Goal: Information Seeking & Learning: Learn about a topic

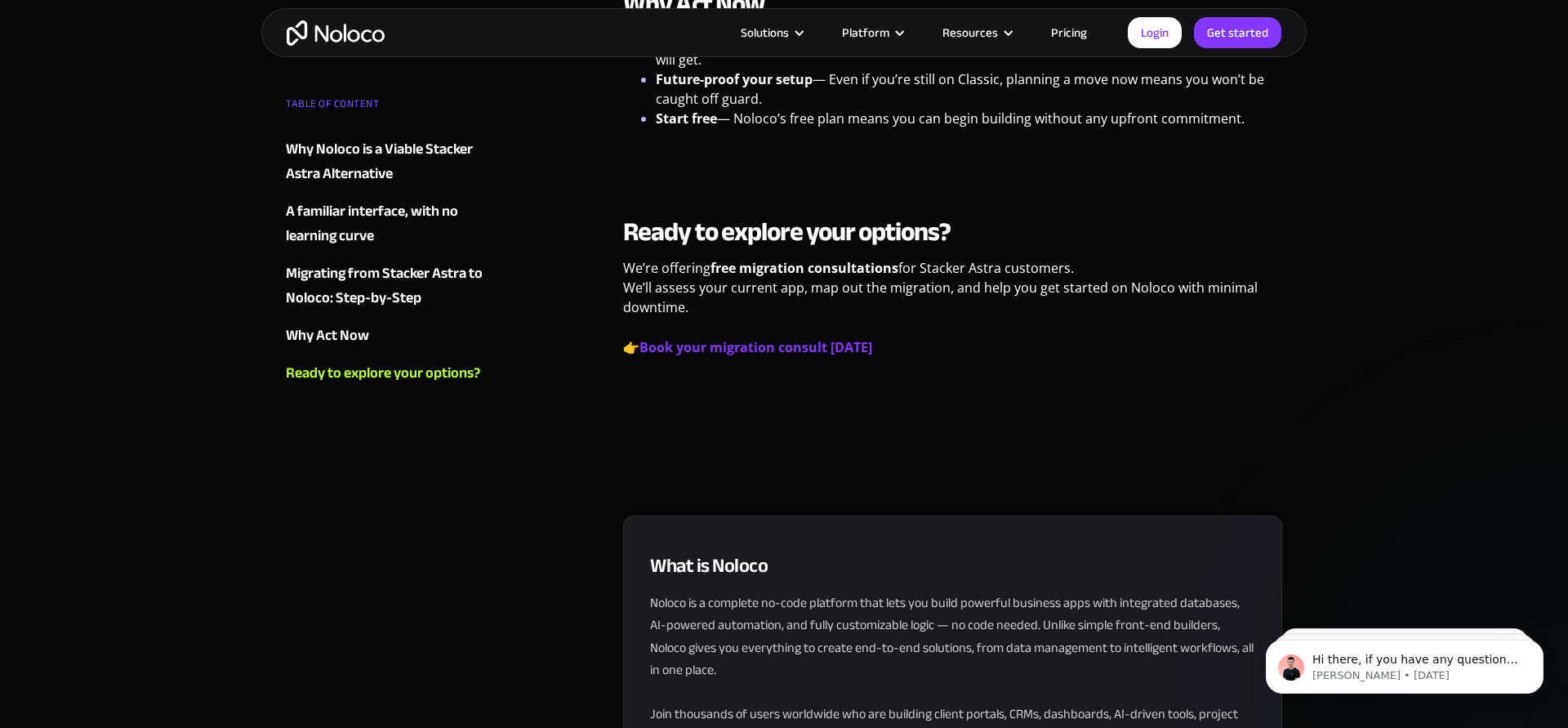
scroll to position [2804, 0]
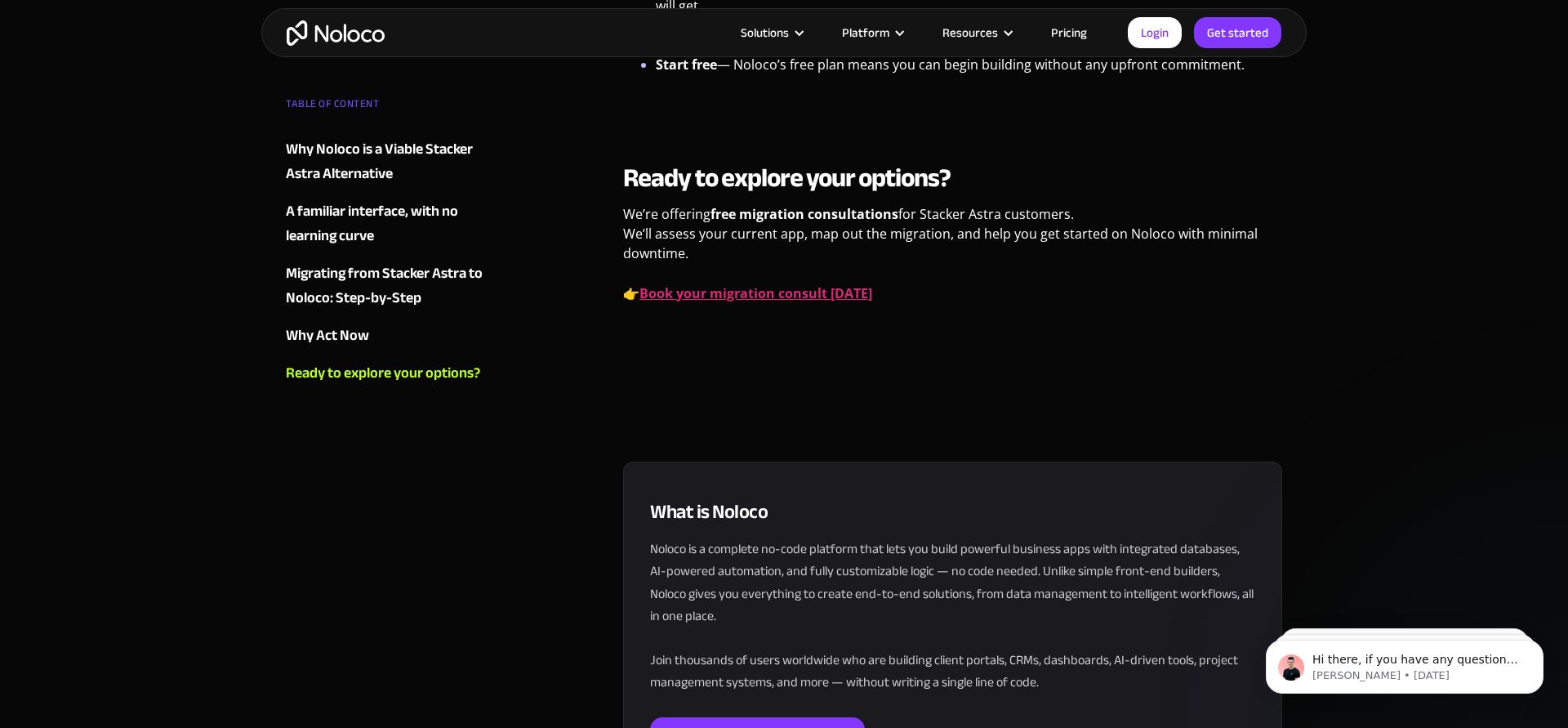
click at [784, 284] on strong "Book your migration consult [DATE]" at bounding box center [755, 292] width 233 height 18
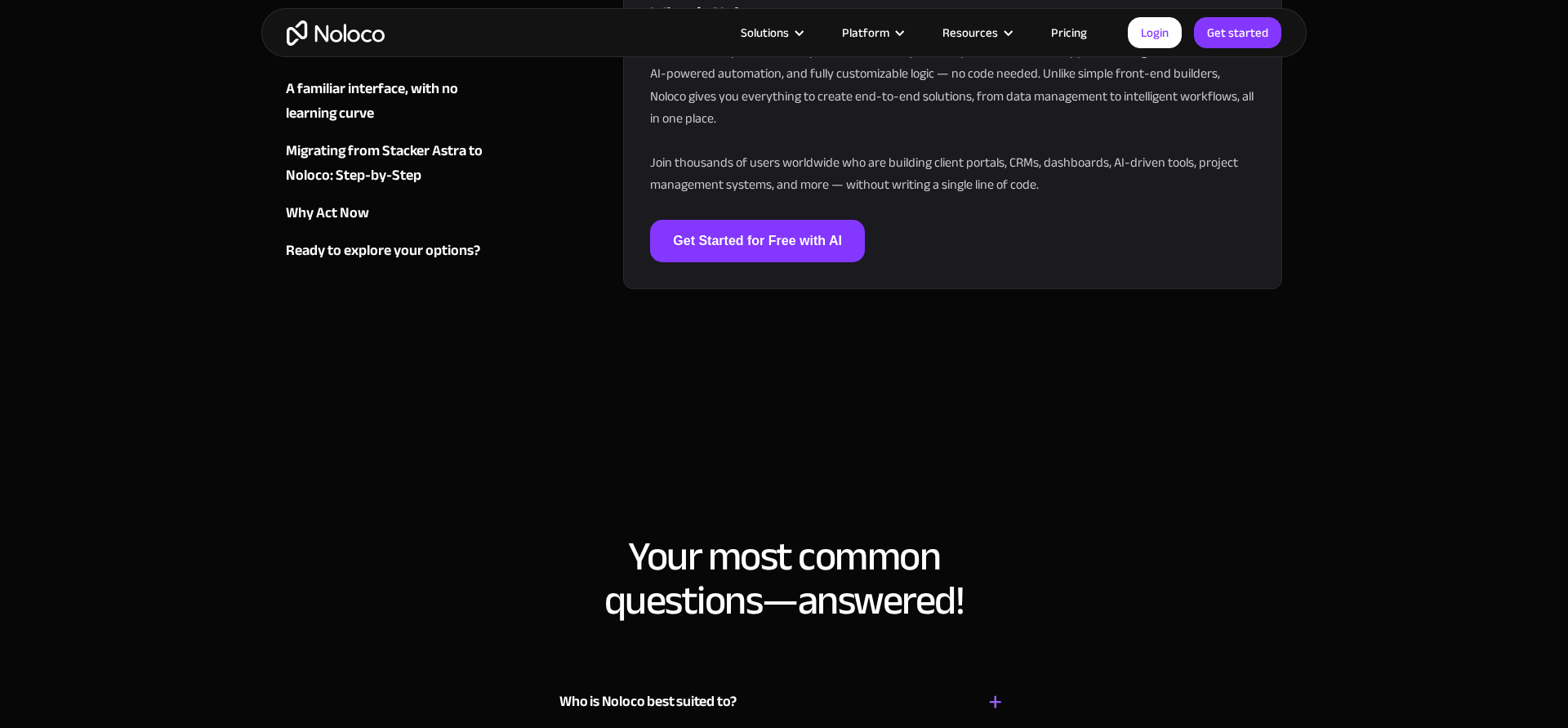
scroll to position [3325, 0]
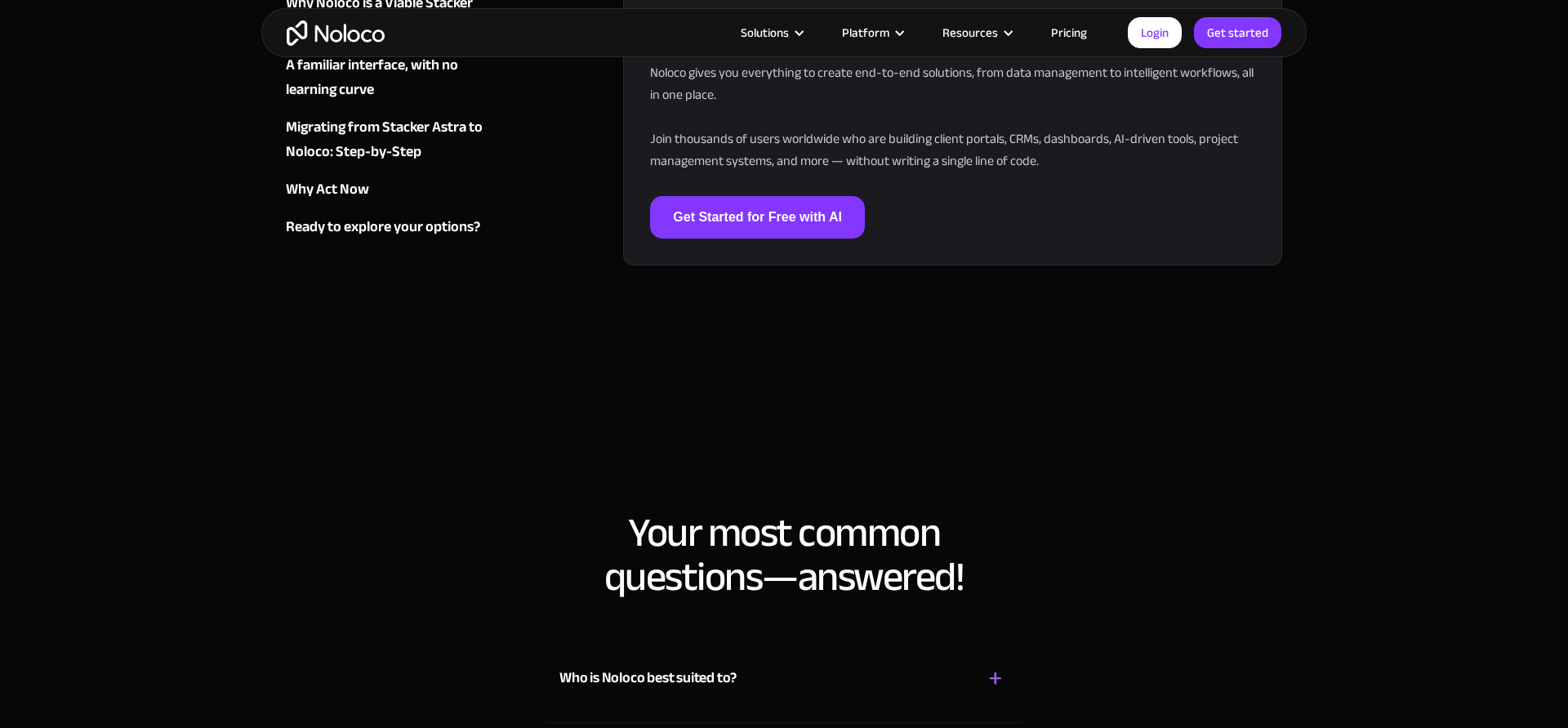
click at [853, 640] on div "Who is Noloco best suited to? + -" at bounding box center [783, 668] width 449 height 58
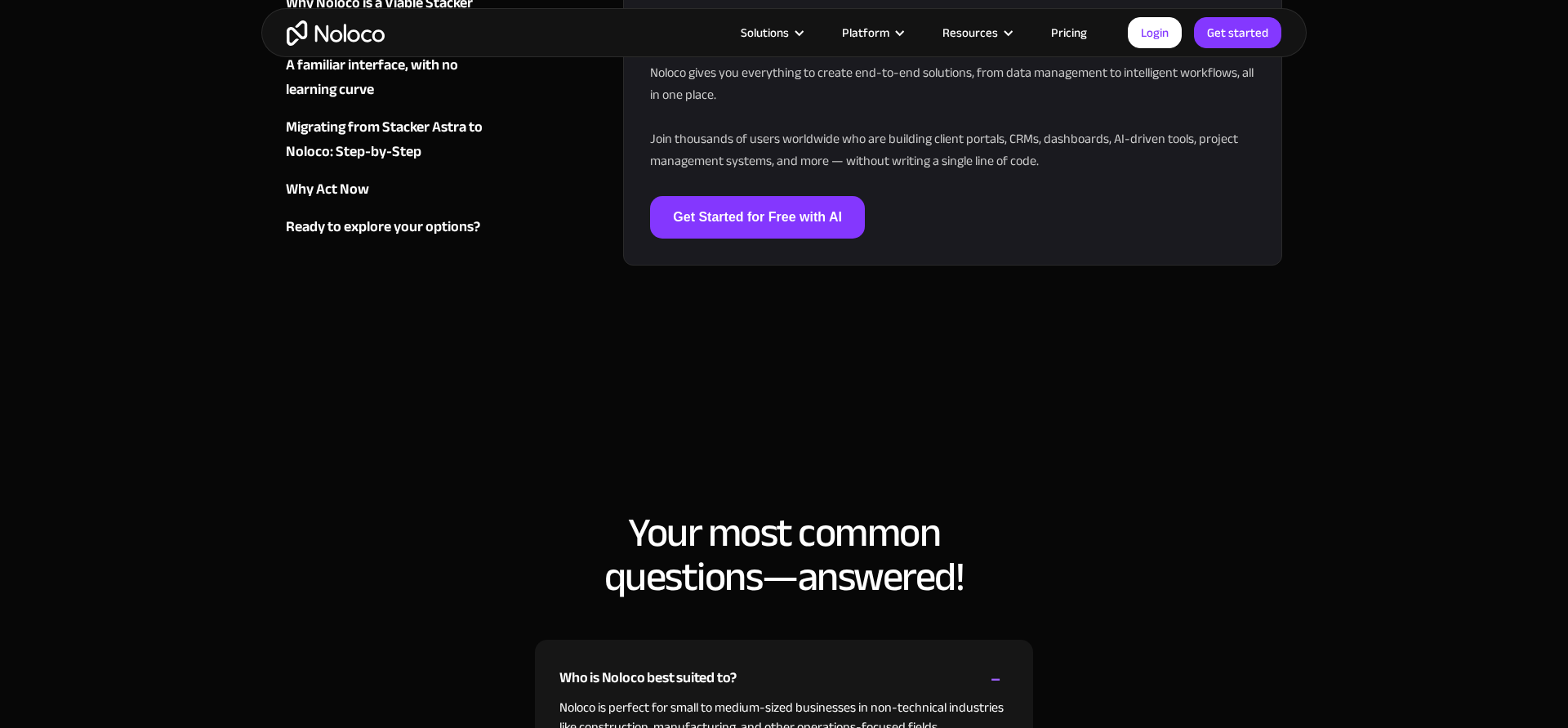
click at [853, 640] on div "Who is Noloco best suited to? + -" at bounding box center [783, 668] width 449 height 58
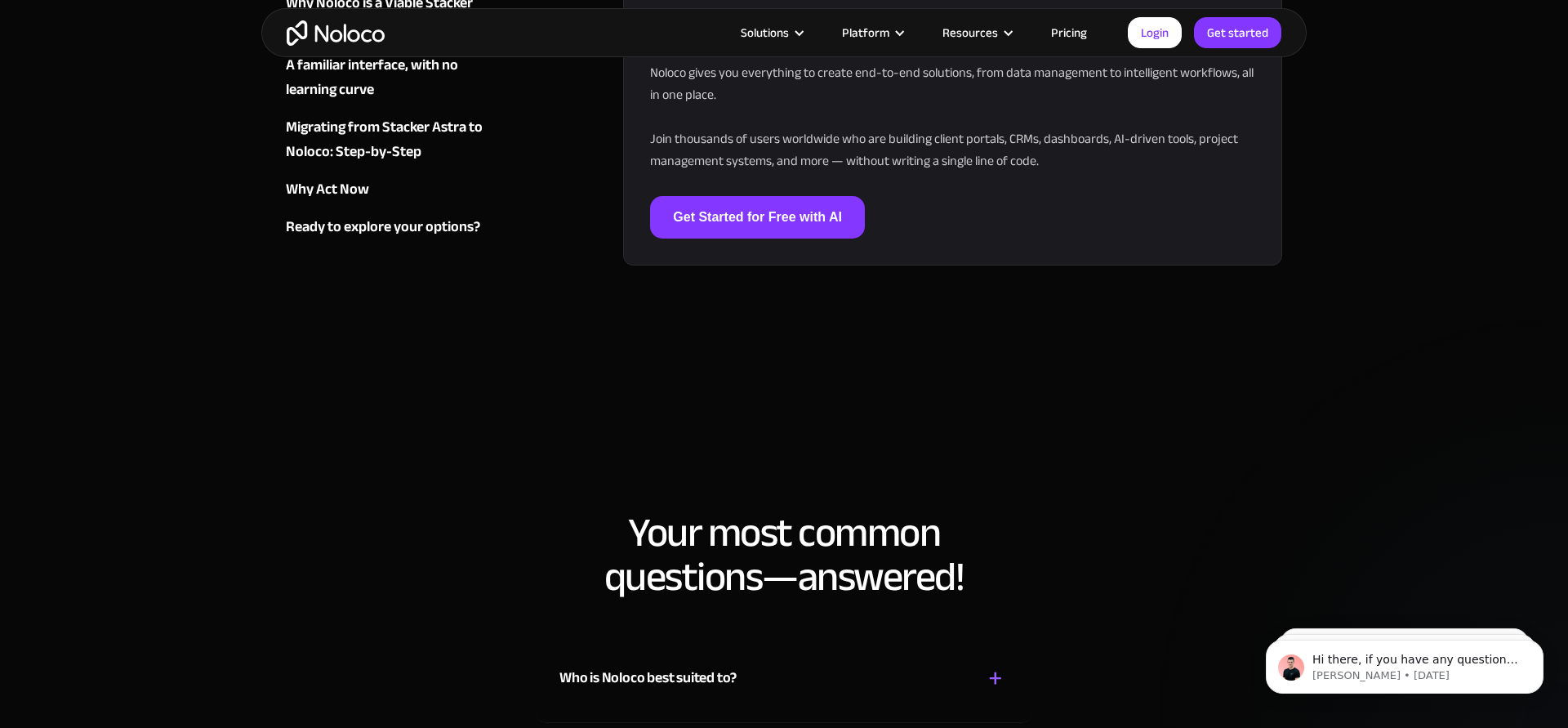
scroll to position [0, 0]
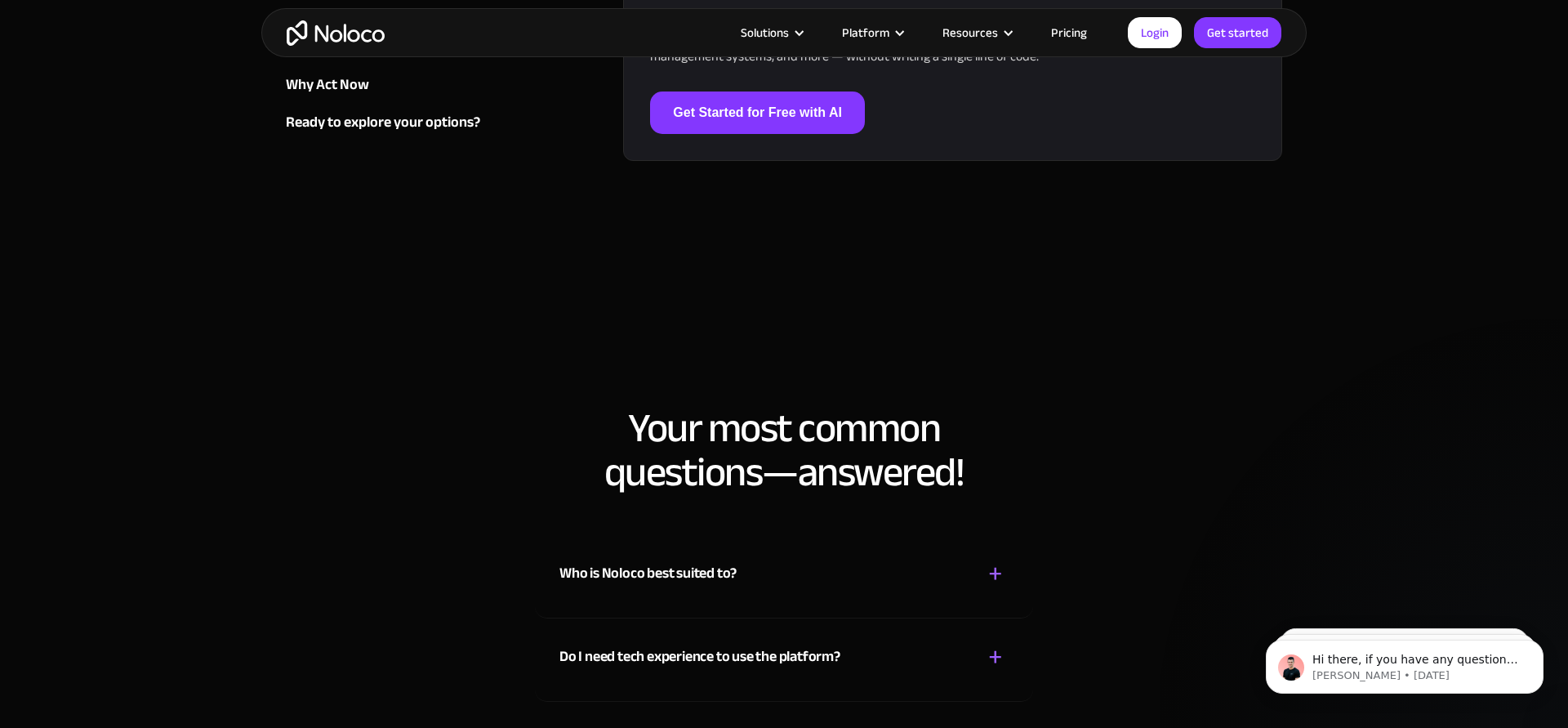
scroll to position [3430, 0]
click at [875, 700] on div "Is my data secure? + -" at bounding box center [783, 729] width 449 height 58
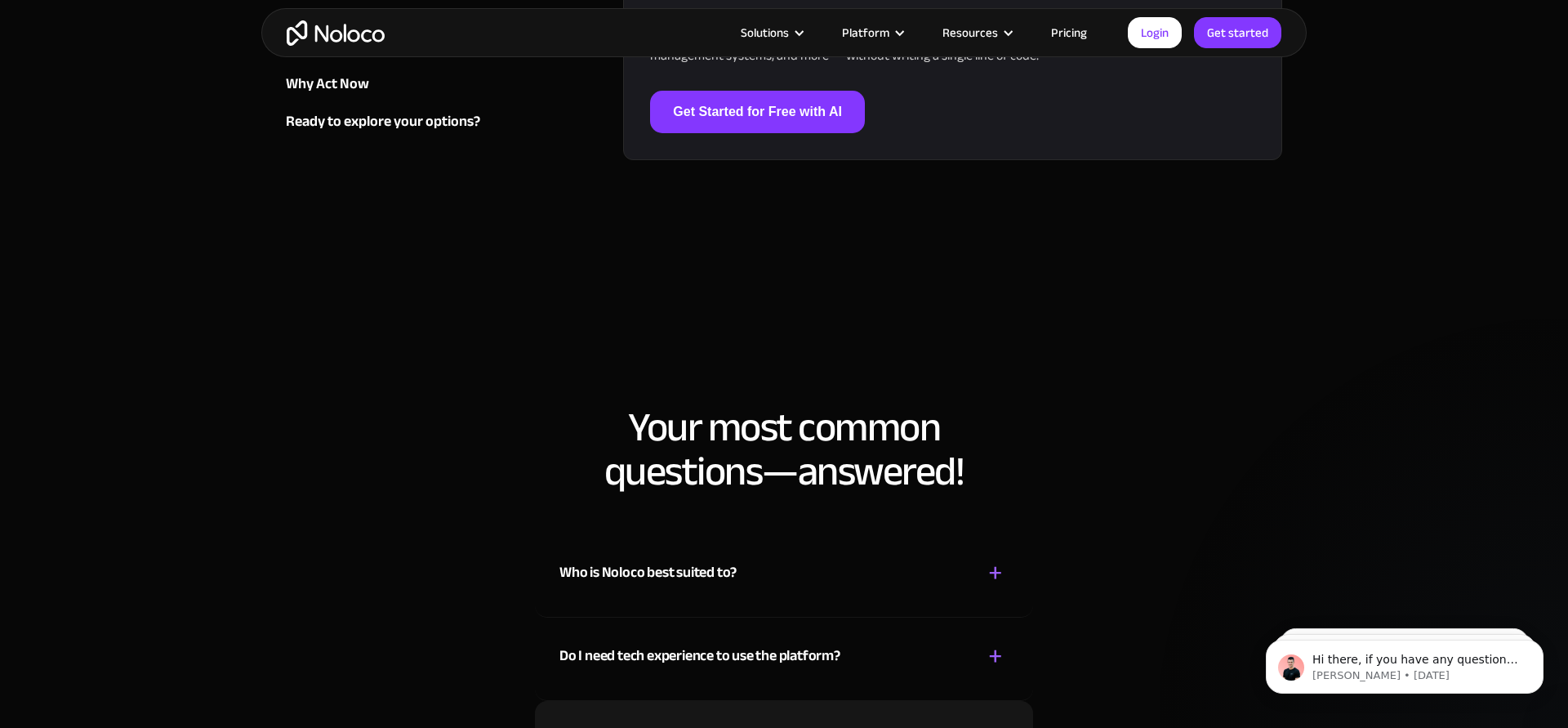
click at [875, 700] on div "Is my data secure? + -" at bounding box center [783, 729] width 449 height 58
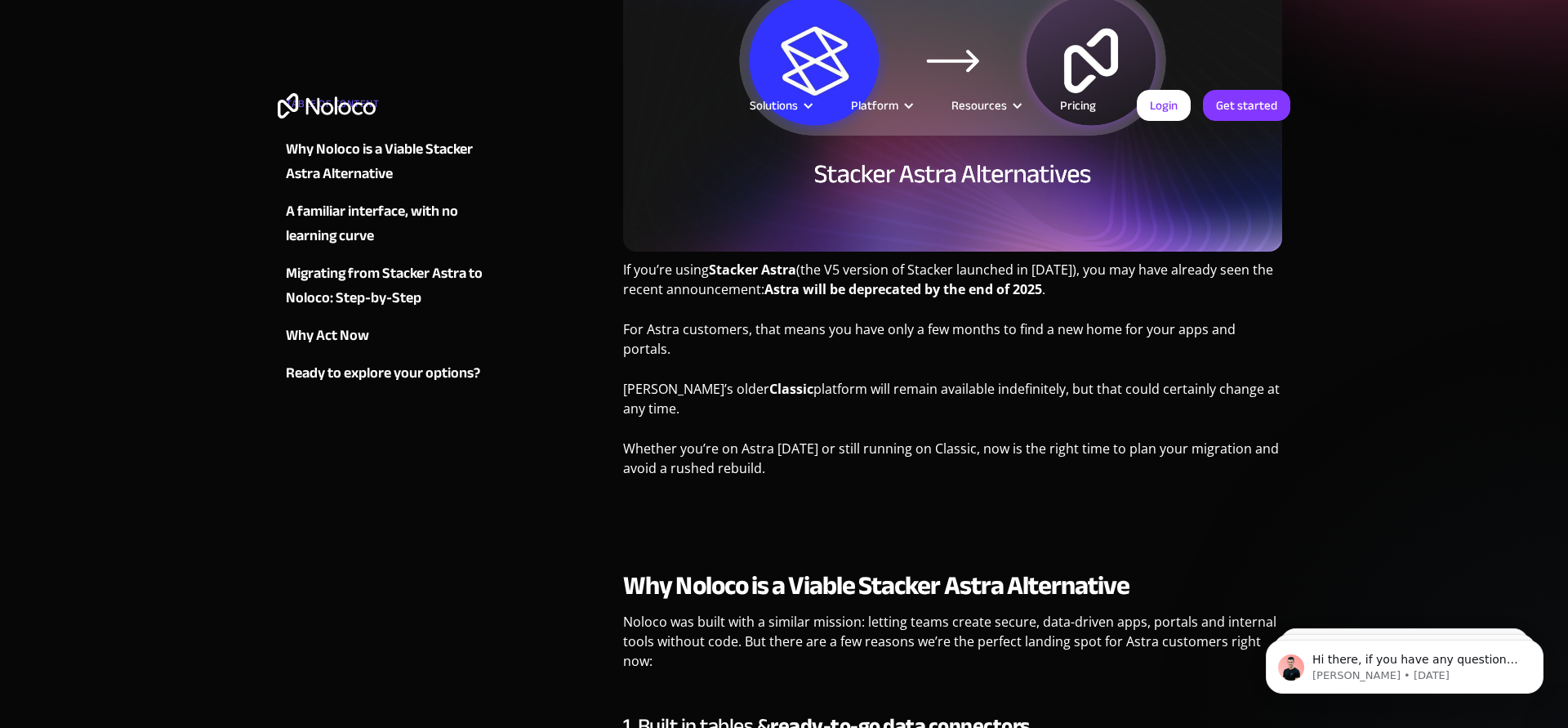
scroll to position [0, 0]
